Goal: Transaction & Acquisition: Purchase product/service

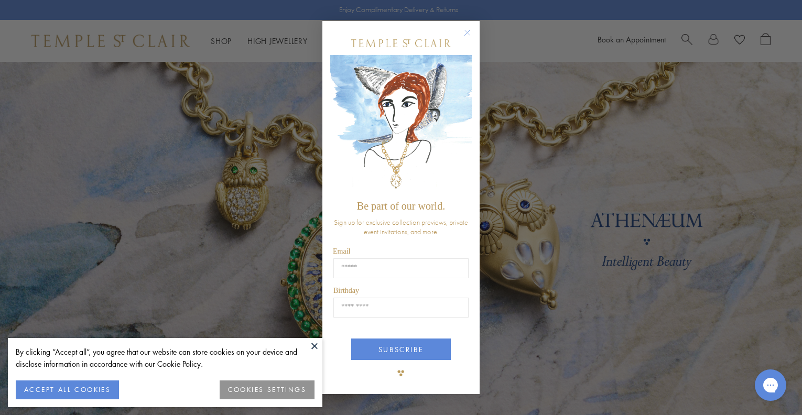
click at [467, 30] on circle "Close dialog" at bounding box center [467, 33] width 13 height 13
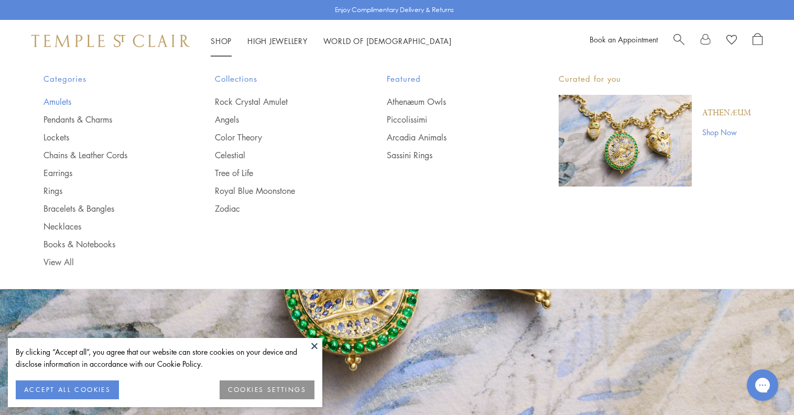
click at [61, 101] on link "Amulets" at bounding box center [109, 102] width 130 height 12
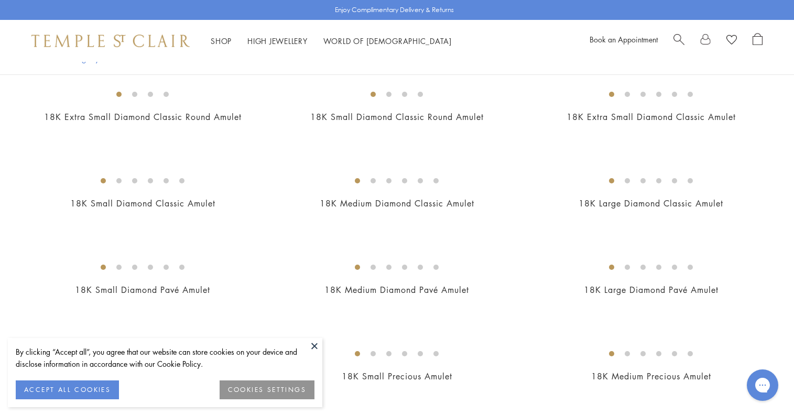
scroll to position [711, 0]
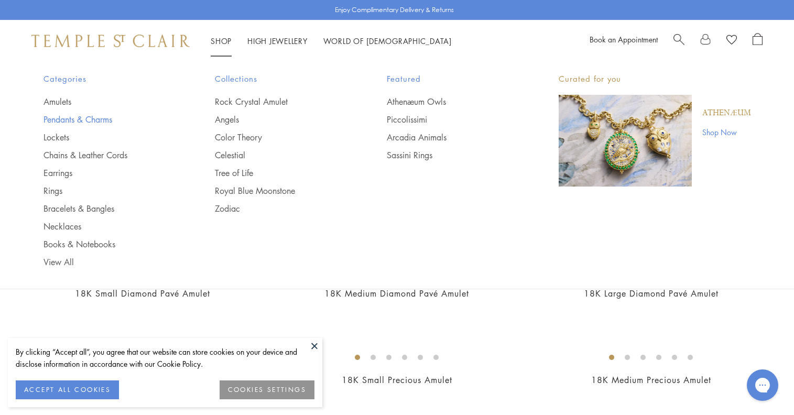
click at [66, 118] on link "Pendants & Charms" at bounding box center [109, 120] width 130 height 12
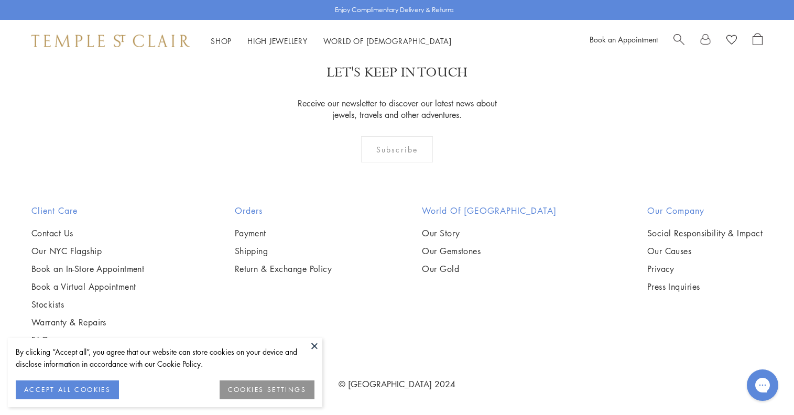
scroll to position [6646, 0]
click at [0, 0] on img at bounding box center [0, 0] width 0 height 0
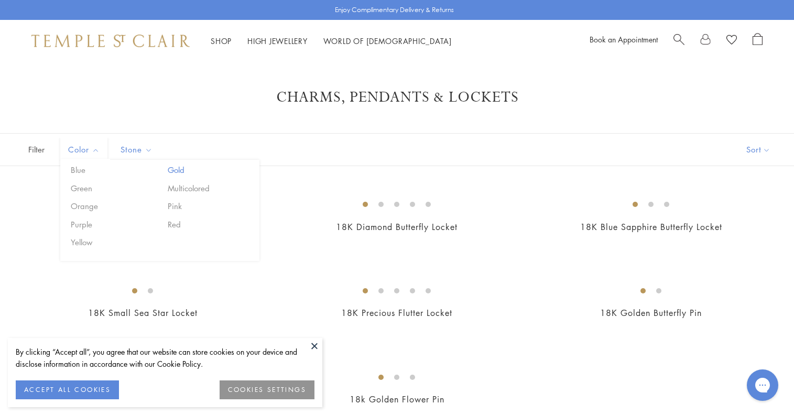
click at [175, 169] on button "Gold" at bounding box center [209, 170] width 89 height 12
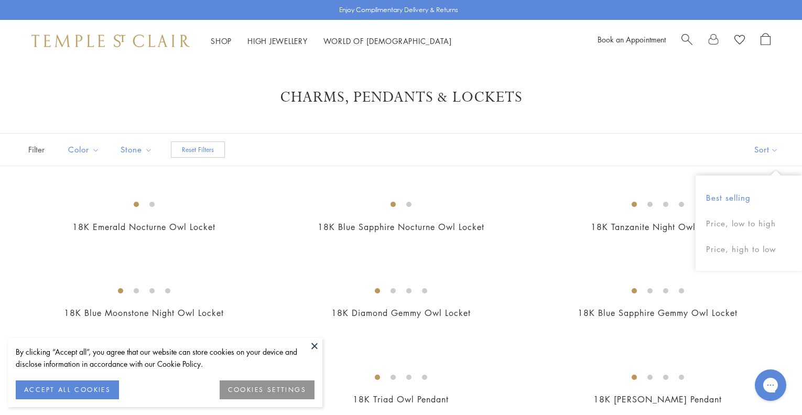
click at [741, 196] on button "Best selling" at bounding box center [749, 198] width 106 height 26
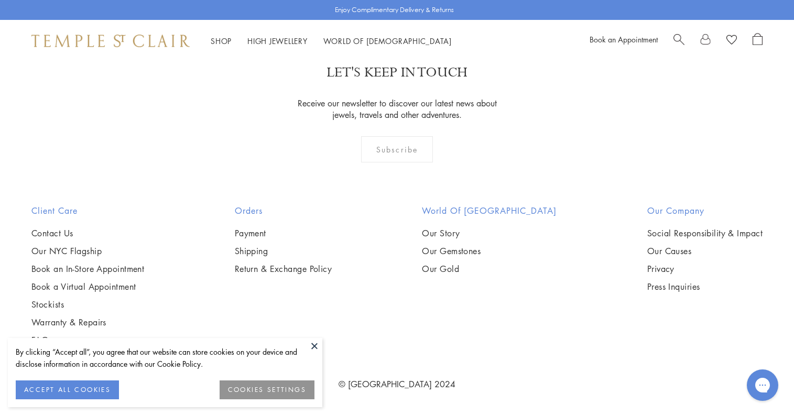
scroll to position [3470, 0]
click at [0, 0] on img at bounding box center [0, 0] width 0 height 0
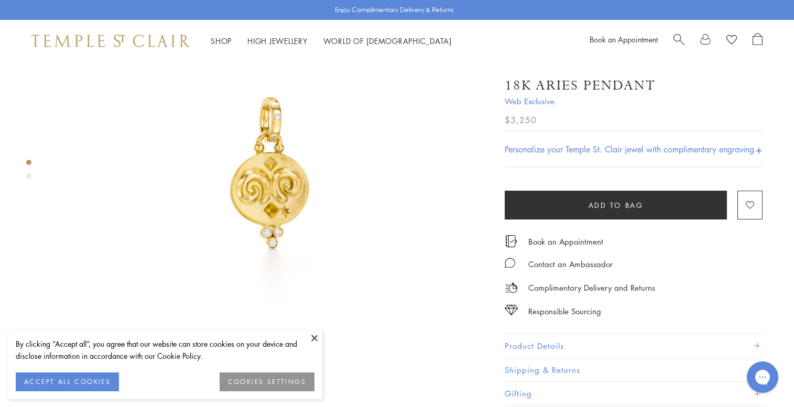
scroll to position [12, 0]
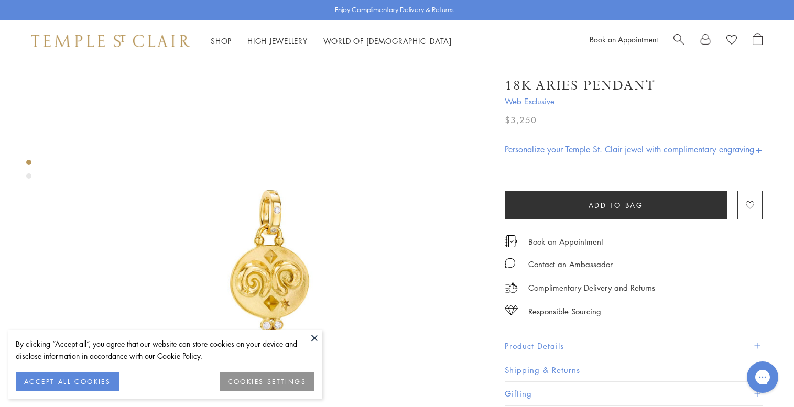
click at [28, 176] on div "Product gallery navigation" at bounding box center [28, 176] width 5 height 5
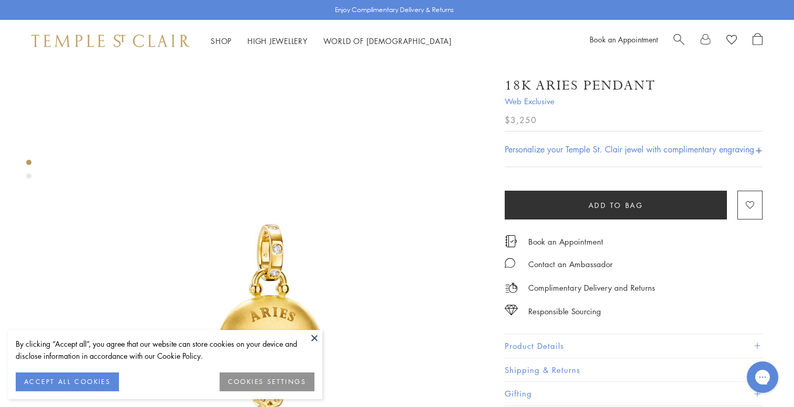
scroll to position [458, 0]
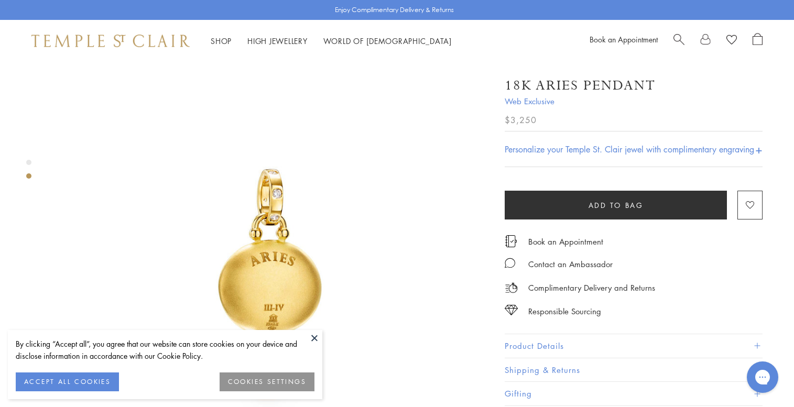
click at [28, 164] on div "Product gallery navigation" at bounding box center [28, 162] width 5 height 5
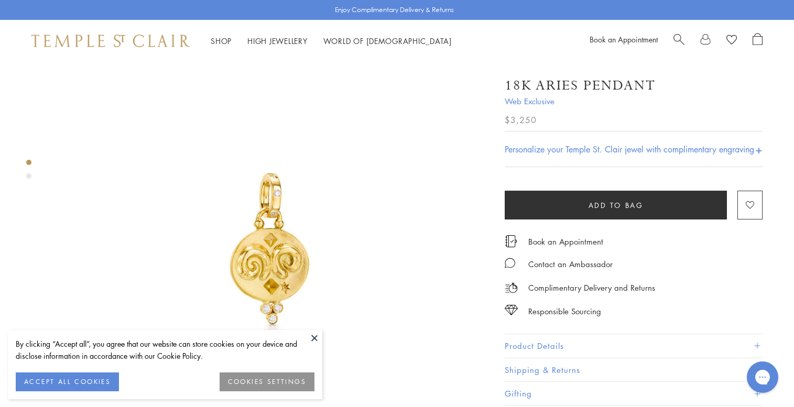
scroll to position [20, 0]
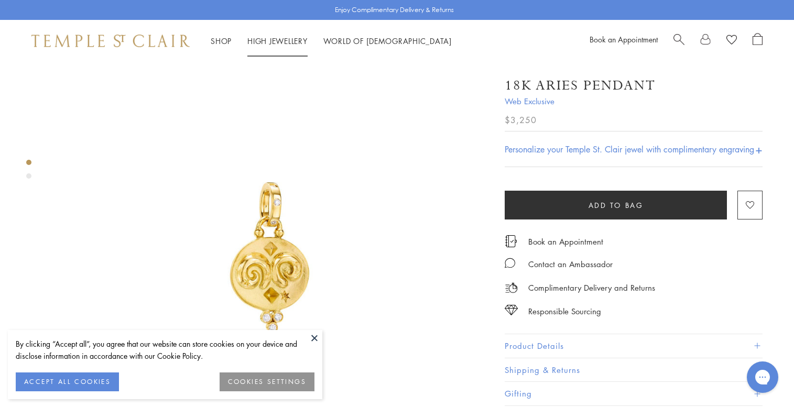
click at [295, 38] on link "High Jewellery High Jewellery" at bounding box center [277, 41] width 60 height 10
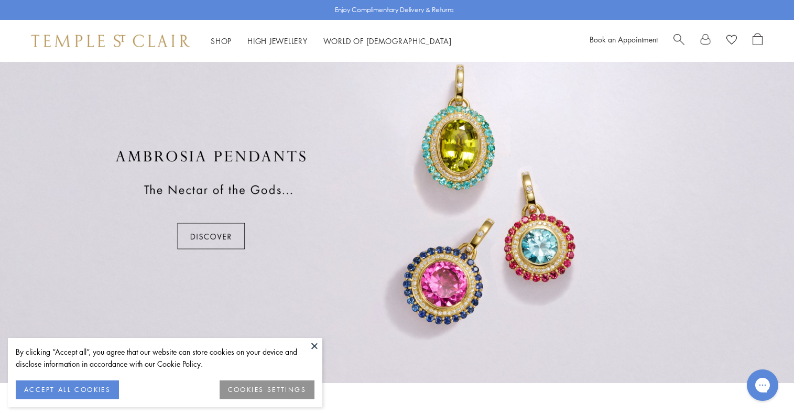
scroll to position [804, 0]
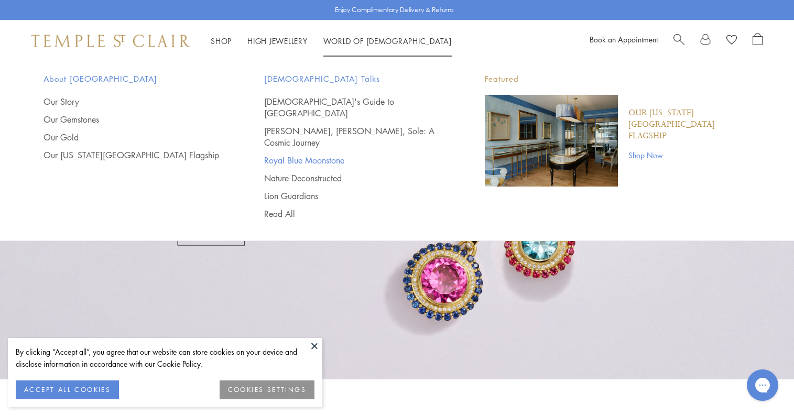
click at [331, 155] on link "Royal Blue Moonstone" at bounding box center [353, 161] width 179 height 12
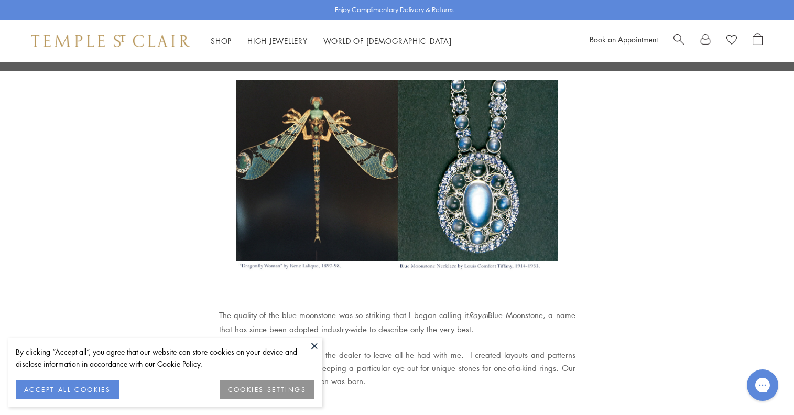
scroll to position [659, 0]
